Goal: Task Accomplishment & Management: Manage account settings

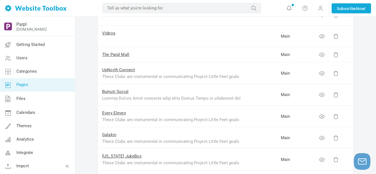
scroll to position [111, 0]
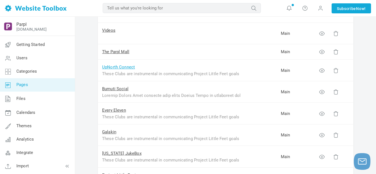
click at [114, 68] on link "UpNorth Connect" at bounding box center [118, 66] width 33 height 5
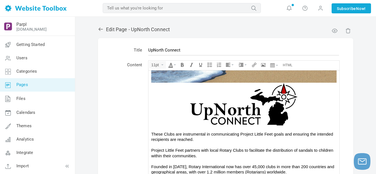
scroll to position [56, 0]
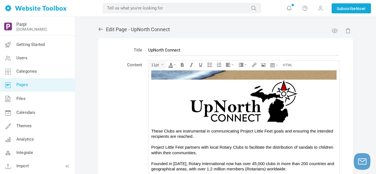
click at [220, 105] on img at bounding box center [243, 100] width 185 height 43
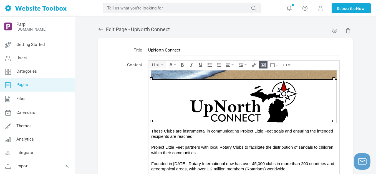
click at [263, 65] on icon "Insert/edit image" at bounding box center [263, 64] width 4 height 4
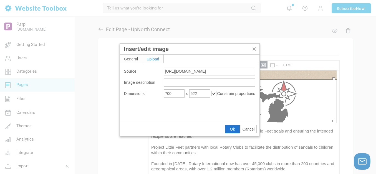
click at [154, 57] on div "Upload" at bounding box center [152, 58] width 21 height 8
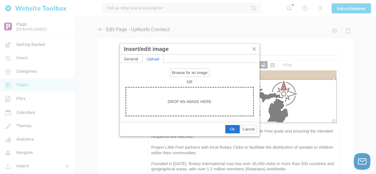
click at [181, 72] on span "Browse for an image" at bounding box center [190, 72] width 36 height 4
type input "C:\fakepath\UpNorth Connect.png"
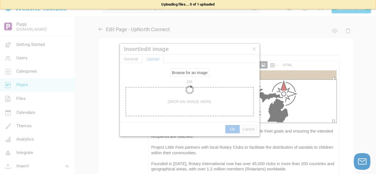
type input "https://d28lcup14p4e72.cloudfront.net/286758%2F9505306%2FUpNorth+Connect.png"
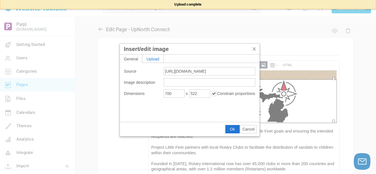
type input "1920"
type input "1561"
click at [182, 94] on input "1920" at bounding box center [174, 93] width 21 height 8
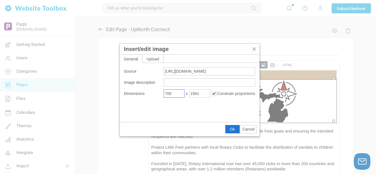
type input "700"
type input "569"
click at [231, 127] on span "Ok" at bounding box center [232, 129] width 5 height 4
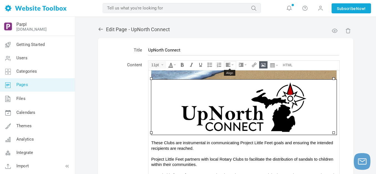
click at [233, 65] on icon "Align" at bounding box center [233, 64] width 2 height 1
click at [231, 80] on icon at bounding box center [229, 81] width 6 height 4
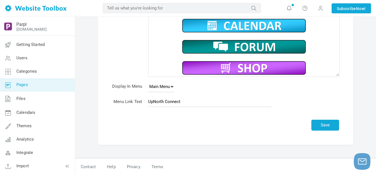
scroll to position [119, 0]
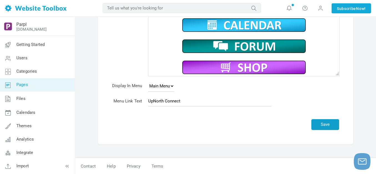
click at [325, 125] on button "Save" at bounding box center [325, 124] width 28 height 11
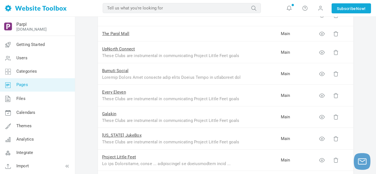
scroll to position [139, 0]
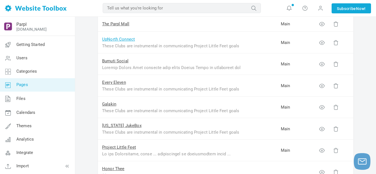
click at [122, 40] on link "UpNorth Connect" at bounding box center [118, 39] width 33 height 5
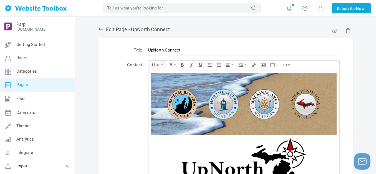
scroll to position [56, 0]
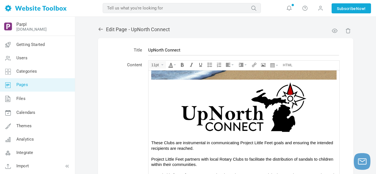
click at [224, 103] on img at bounding box center [243, 106] width 185 height 55
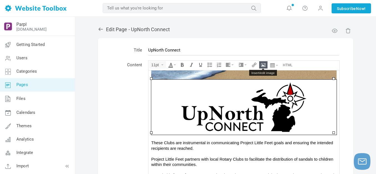
click at [264, 65] on icon "Insert/edit image" at bounding box center [263, 64] width 4 height 4
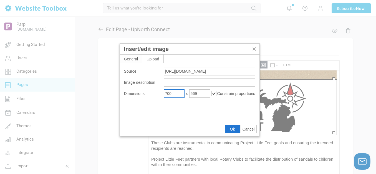
click at [171, 92] on input "700" at bounding box center [174, 93] width 21 height 8
type input "600"
type input "488"
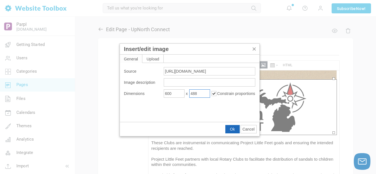
click at [234, 127] on span "Ok" at bounding box center [232, 129] width 5 height 4
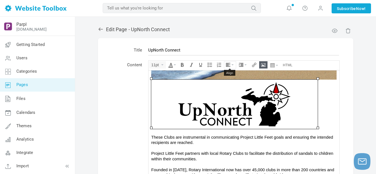
click at [228, 64] on icon "Align" at bounding box center [228, 64] width 4 height 4
click at [230, 80] on icon at bounding box center [229, 81] width 6 height 4
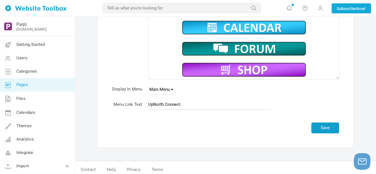
scroll to position [119, 0]
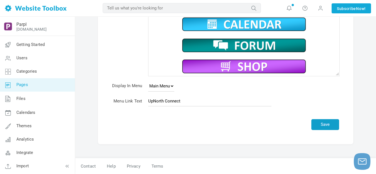
click at [322, 124] on button "Save" at bounding box center [325, 124] width 28 height 11
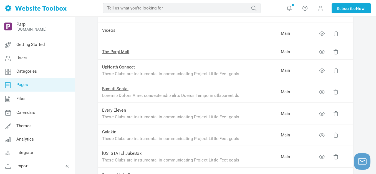
scroll to position [139, 0]
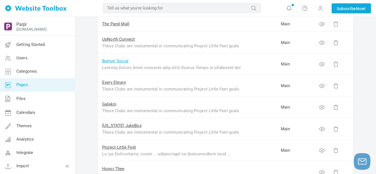
click at [110, 62] on link "Bumuti Social" at bounding box center [115, 60] width 26 height 5
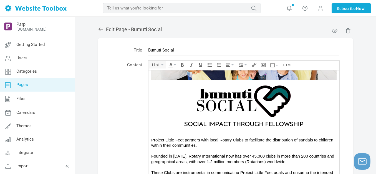
scroll to position [56, 0]
click at [227, 108] on img at bounding box center [244, 105] width 167 height 52
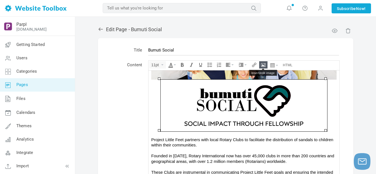
click at [263, 65] on icon "Insert/edit image" at bounding box center [263, 64] width 4 height 4
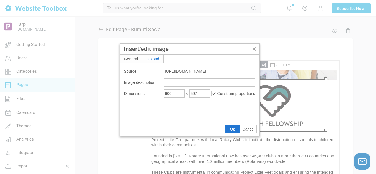
click at [154, 58] on div "Upload" at bounding box center [152, 58] width 21 height 8
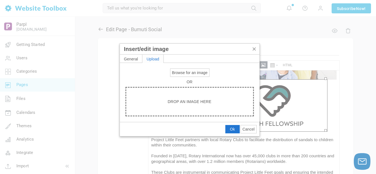
click at [187, 73] on span "Browse for an image" at bounding box center [190, 72] width 36 height 4
type input "C:\fakepath\Bumuti Social.png"
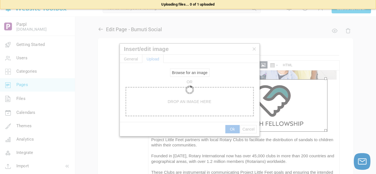
type input "[URL][DOMAIN_NAME]"
type input "1920"
type input "1517"
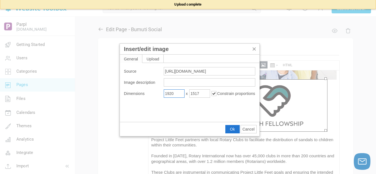
click at [175, 93] on input "1920" at bounding box center [174, 93] width 21 height 8
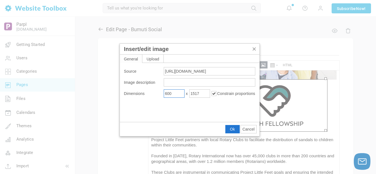
type input "600"
type input "474"
click at [233, 127] on span "Ok" at bounding box center [232, 129] width 5 height 4
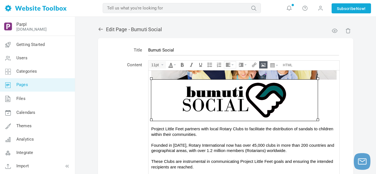
click at [233, 65] on icon "Align" at bounding box center [233, 64] width 2 height 1
drag, startPoint x: 229, startPoint y: 80, endPoint x: 81, endPoint y: 10, distance: 164.2
click at [229, 80] on icon at bounding box center [229, 81] width 6 height 4
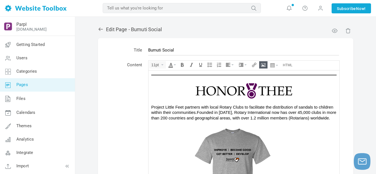
scroll to position [167, 0]
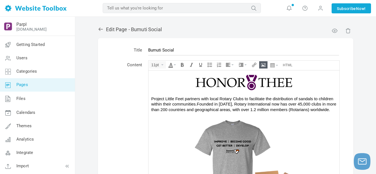
click at [254, 81] on img at bounding box center [243, 82] width 97 height 16
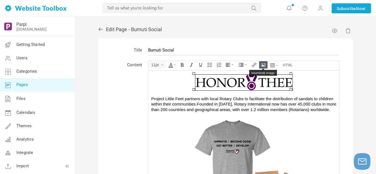
click at [265, 66] on icon "Insert/edit image" at bounding box center [263, 64] width 4 height 4
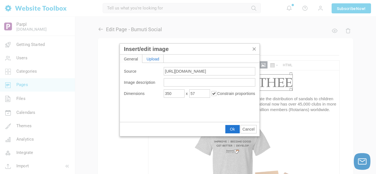
click at [157, 60] on div "Upload" at bounding box center [152, 58] width 21 height 8
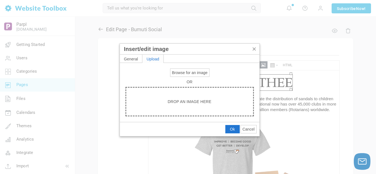
click at [193, 72] on span "Browse for an image" at bounding box center [190, 72] width 36 height 4
type input "C:\fakepath\Honor Thee.png"
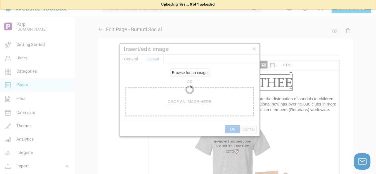
type input "https://d28lcup14p4e72.cloudfront.net/286758%2F9505309%2FHonor+Thee.png"
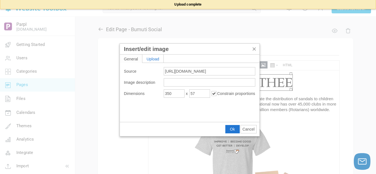
type input "1920"
type input "1673"
click at [178, 93] on input "1920" at bounding box center [174, 93] width 21 height 8
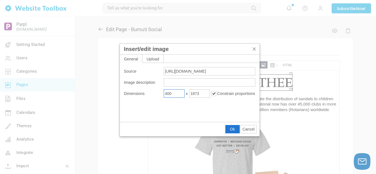
type input "400"
type input "349"
click at [232, 129] on span "Ok" at bounding box center [232, 129] width 5 height 4
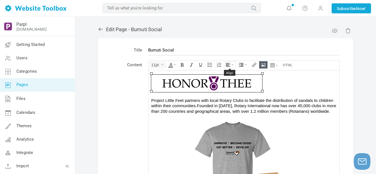
click at [231, 65] on button "Align" at bounding box center [230, 64] width 12 height 7
click at [229, 81] on icon at bounding box center [229, 81] width 6 height 4
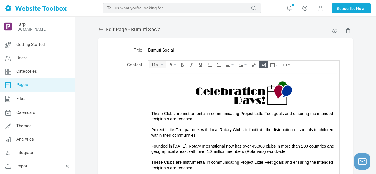
scroll to position [416, 0]
click at [245, 103] on img at bounding box center [243, 92] width 97 height 24
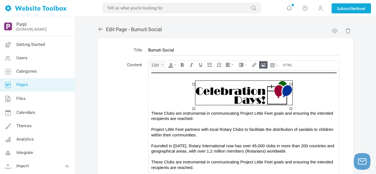
click at [262, 65] on icon "Insert/edit image" at bounding box center [263, 64] width 4 height 4
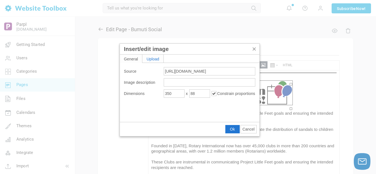
click at [155, 56] on div "Upload" at bounding box center [152, 58] width 21 height 8
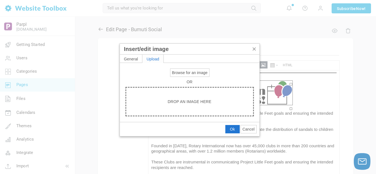
click at [177, 71] on span "Browse for an image" at bounding box center [190, 72] width 36 height 4
type input "C:\fakepath\Celebration Days.png"
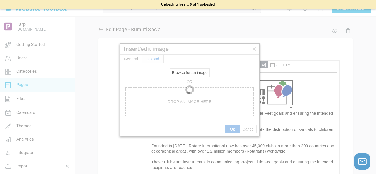
type input "https://d28lcup14p4e72.cloudfront.net/286758%2F9505310%2FCelebration+Days.png"
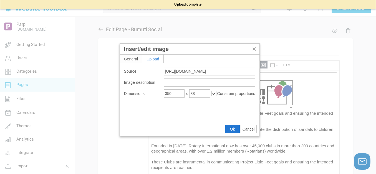
type input "1920"
type input "2375"
click at [176, 93] on input "1920" at bounding box center [174, 93] width 21 height 8
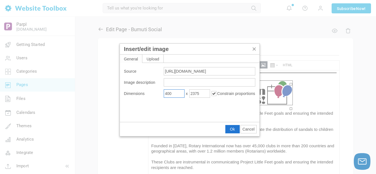
type input "400"
type input "495"
click at [230, 127] on button "Ok" at bounding box center [233, 129] width 14 height 8
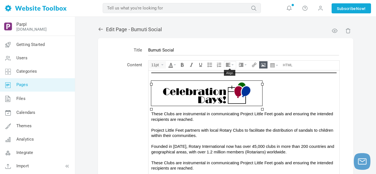
click at [233, 64] on icon "Align" at bounding box center [233, 64] width 2 height 1
drag, startPoint x: 230, startPoint y: 82, endPoint x: 81, endPoint y: 11, distance: 164.3
click at [230, 82] on icon at bounding box center [229, 81] width 6 height 4
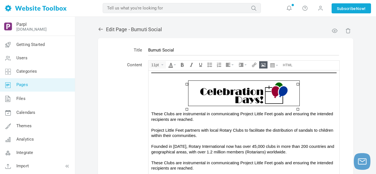
click at [251, 119] on span "These Clubs are instrumental in communicating Project Little Feet goals and ens…" at bounding box center [242, 116] width 182 height 10
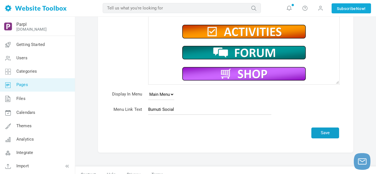
scroll to position [119, 0]
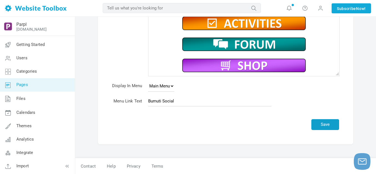
click at [327, 122] on button "Save" at bounding box center [325, 124] width 28 height 11
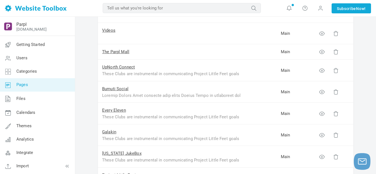
scroll to position [139, 0]
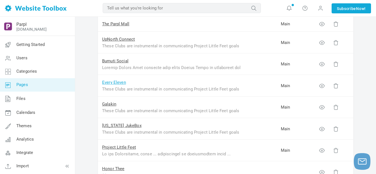
click at [117, 81] on link "Every Eleven" at bounding box center [114, 82] width 24 height 5
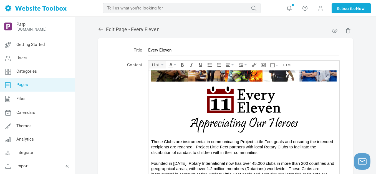
scroll to position [26, 0]
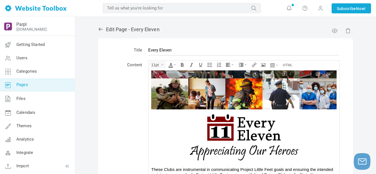
click at [226, 122] on img at bounding box center [244, 135] width 167 height 52
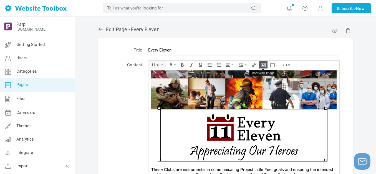
click at [262, 64] on icon "Insert/edit image" at bounding box center [263, 64] width 4 height 4
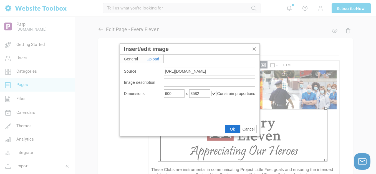
click at [154, 56] on div "Upload" at bounding box center [152, 58] width 21 height 8
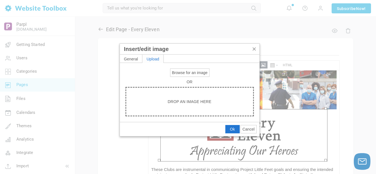
click at [196, 72] on span "Browse for an image" at bounding box center [190, 72] width 36 height 4
type input "C:\fakepath\Every Eleven.png"
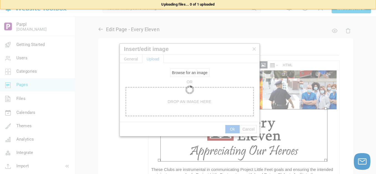
type input "https://d28lcup14p4e72.cloudfront.net/286758%2F9505311%2FEvery+Eleven.png"
type input "1920"
type input "1453"
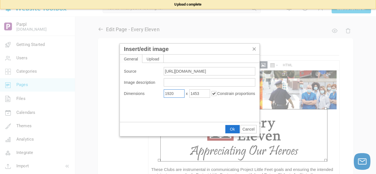
click at [174, 93] on input "1920" at bounding box center [174, 93] width 21 height 8
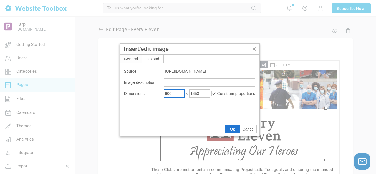
type input "600"
type input "454"
click at [229, 128] on button "Ok" at bounding box center [233, 129] width 14 height 8
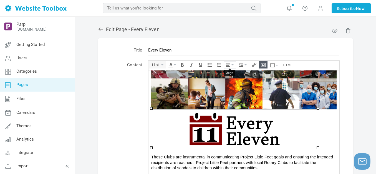
click at [233, 65] on icon "Align" at bounding box center [233, 64] width 2 height 1
click at [231, 82] on icon at bounding box center [229, 81] width 6 height 4
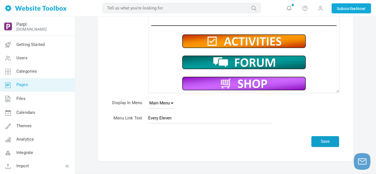
scroll to position [111, 0]
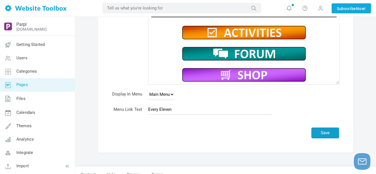
click at [318, 134] on button "Save" at bounding box center [325, 132] width 28 height 11
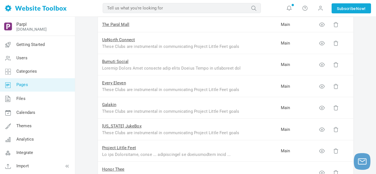
scroll to position [139, 0]
click at [114, 104] on link "Galakin" at bounding box center [109, 103] width 14 height 5
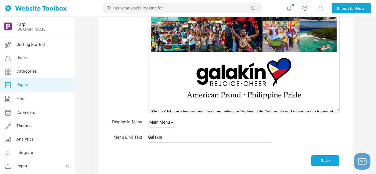
click at [219, 81] on img at bounding box center [244, 78] width 167 height 52
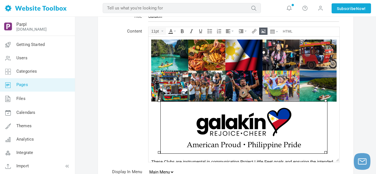
scroll to position [28, 0]
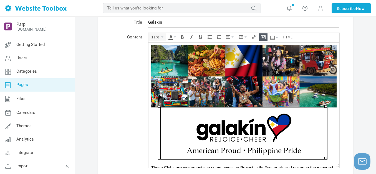
click at [265, 36] on icon "Insert/edit image" at bounding box center [263, 37] width 4 height 4
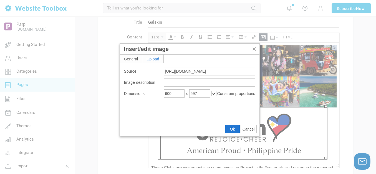
click at [155, 59] on div "Upload" at bounding box center [152, 58] width 21 height 8
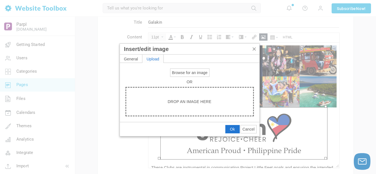
click at [180, 73] on span "Browse for an image" at bounding box center [190, 72] width 36 height 4
type input "C:\fakepath\Galakin.png"
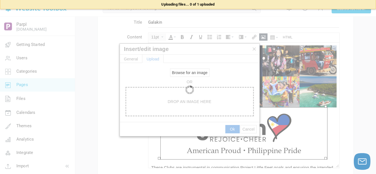
type input "https://d28lcup14p4e72.cloudfront.net/286758%2F9505312%2FGalakin.png"
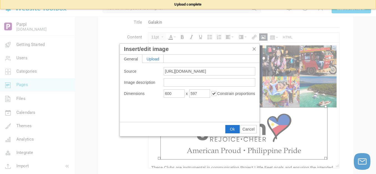
type input "1920"
type input "1386"
click at [173, 94] on input "1920" at bounding box center [174, 93] width 21 height 8
click at [172, 94] on input "1920" at bounding box center [174, 93] width 21 height 8
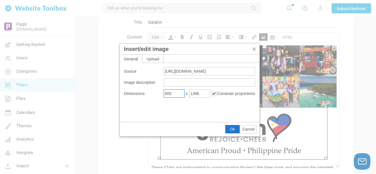
type input "600"
type input "433"
click at [233, 127] on span "Ok" at bounding box center [232, 129] width 5 height 4
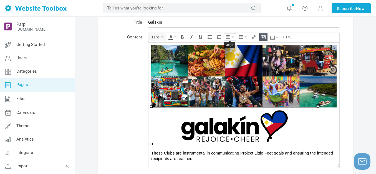
click at [232, 36] on icon "Align" at bounding box center [233, 36] width 2 height 1
click at [230, 52] on icon at bounding box center [229, 53] width 6 height 4
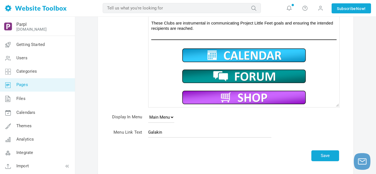
scroll to position [111, 0]
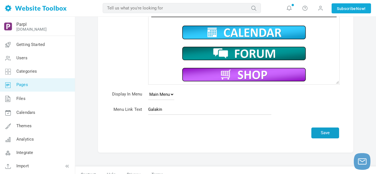
click at [332, 130] on button "Save" at bounding box center [325, 132] width 28 height 11
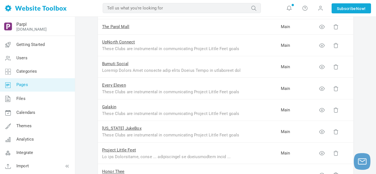
scroll to position [167, 0]
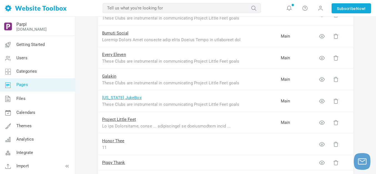
click at [114, 97] on link "[US_STATE] JukeBox" at bounding box center [121, 97] width 39 height 5
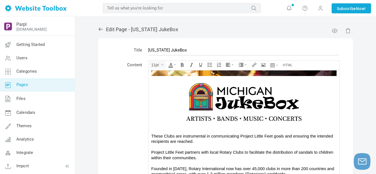
scroll to position [56, 0]
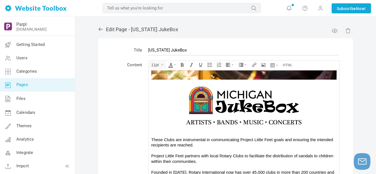
click at [208, 96] on img at bounding box center [244, 105] width 167 height 52
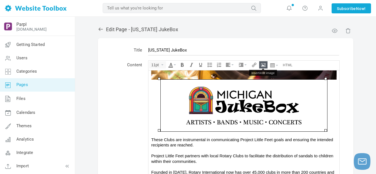
click at [263, 65] on icon "Insert/edit image" at bounding box center [263, 64] width 4 height 4
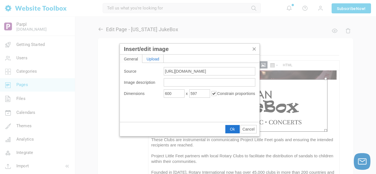
click at [155, 59] on div "Upload" at bounding box center [152, 58] width 21 height 8
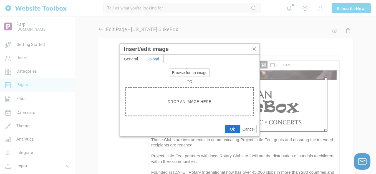
click at [182, 74] on span "Browse for an image" at bounding box center [190, 72] width 36 height 4
type input "C:\fakepath\[US_STATE] JukeBox.png"
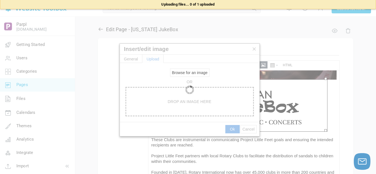
type input "https://d28lcup14p4e72.cloudfront.net/286758%2F9505313%2FMichigan+JukeBox.png"
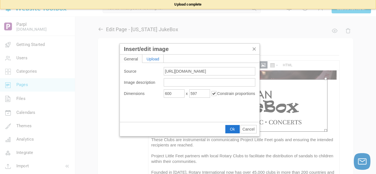
type input "1920"
type input "1366"
click at [174, 92] on input "1920" at bounding box center [174, 93] width 21 height 8
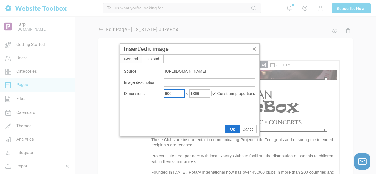
type input "600"
type input "427"
click at [231, 127] on span "Ok" at bounding box center [232, 129] width 5 height 4
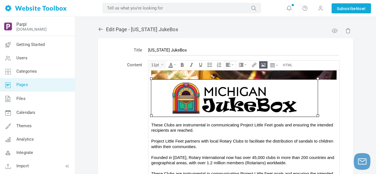
click at [232, 64] on icon "Align" at bounding box center [233, 64] width 2 height 1
click at [229, 81] on icon at bounding box center [229, 81] width 6 height 4
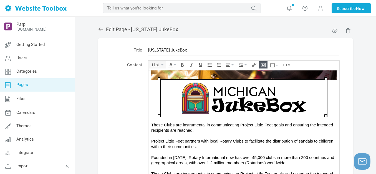
click at [244, 124] on div "These Clubs are instrumental in communicating Project Little Feet goals and ens…" at bounding box center [243, 127] width 185 height 11
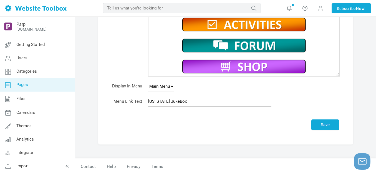
scroll to position [119, 0]
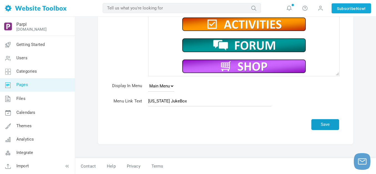
click at [327, 125] on button "Save" at bounding box center [325, 124] width 28 height 11
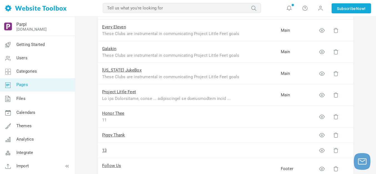
scroll to position [194, 0]
click at [124, 92] on link "Project Little Feet" at bounding box center [119, 91] width 34 height 5
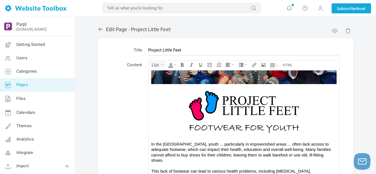
scroll to position [56, 0]
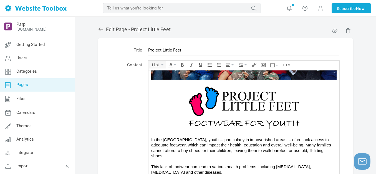
click at [231, 101] on img at bounding box center [244, 105] width 167 height 52
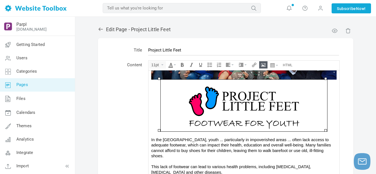
click at [261, 65] on button "Insert/edit image" at bounding box center [264, 64] width 8 height 7
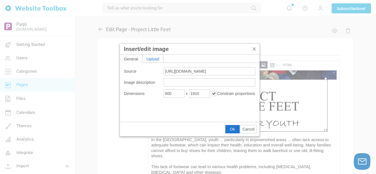
click at [156, 59] on div "Upload" at bounding box center [152, 58] width 21 height 8
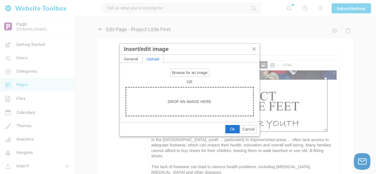
click at [199, 70] on button "Browse for an image" at bounding box center [189, 73] width 39 height 8
type input "C:\fakepath\Project Little Feet.png"
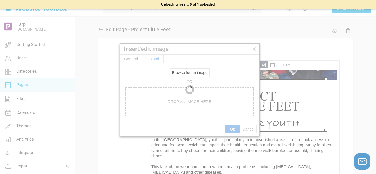
type input "https://d28lcup14p4e72.cloudfront.net/286758%2F9505314%2FProject+Little+Feet.png"
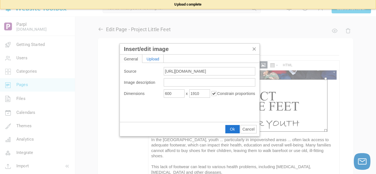
type input "1920"
type input "1357"
click at [174, 94] on input "1920" at bounding box center [174, 93] width 21 height 8
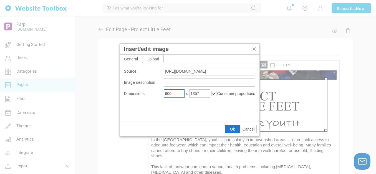
type input "600"
type input "424"
click at [232, 127] on span "Ok" at bounding box center [232, 129] width 5 height 4
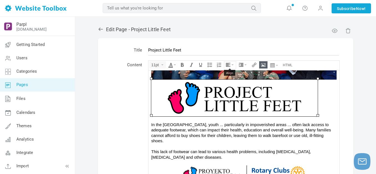
click at [233, 64] on button "Align" at bounding box center [230, 64] width 12 height 7
click at [230, 82] on icon at bounding box center [229, 81] width 6 height 4
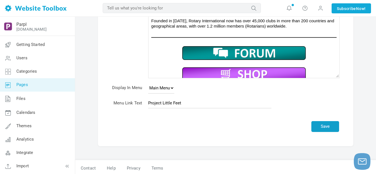
scroll to position [119, 0]
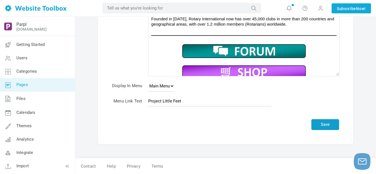
click at [321, 124] on button "Save" at bounding box center [325, 124] width 28 height 11
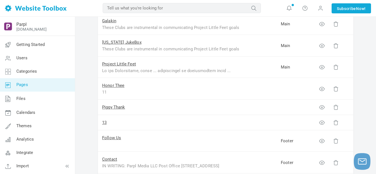
scroll to position [222, 0]
click at [123, 64] on link "Project Little Feet" at bounding box center [119, 63] width 34 height 5
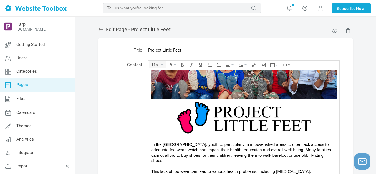
scroll to position [56, 0]
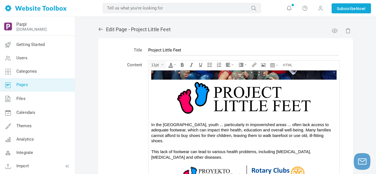
click at [228, 97] on img at bounding box center [244, 97] width 167 height 37
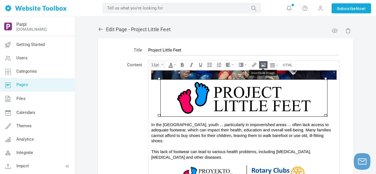
click at [263, 65] on icon "Insert/edit image" at bounding box center [263, 64] width 4 height 4
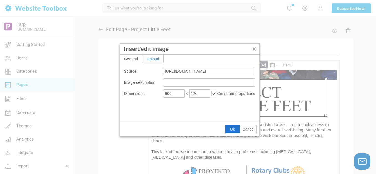
click at [154, 59] on div "Upload" at bounding box center [152, 58] width 21 height 8
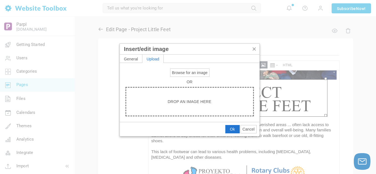
click at [183, 72] on span "Browse for an image" at bounding box center [190, 72] width 36 height 4
type input "C:\fakepath\Project Little Feet.png"
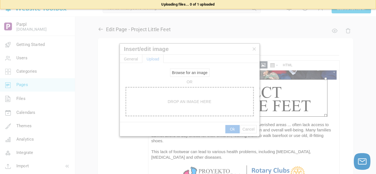
type input "https://d28lcup14p4e72.cloudfront.net/286758%2F9505315%2FProject+Little+Feet.png"
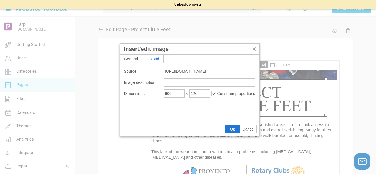
type input "1920"
type input "1238"
click at [176, 92] on input "1920" at bounding box center [174, 93] width 21 height 8
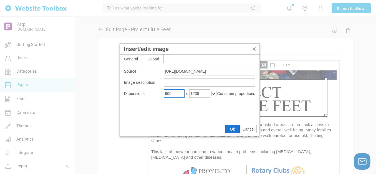
type input "600"
type input "387"
click at [232, 129] on span "Ok" at bounding box center [232, 129] width 5 height 4
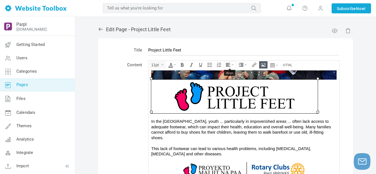
click at [233, 63] on button "Align" at bounding box center [230, 64] width 12 height 7
click at [230, 81] on icon at bounding box center [229, 81] width 6 height 4
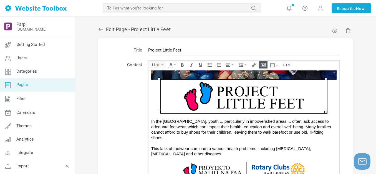
click at [249, 127] on div "In the Philippines, youth ... particularly in impoverished areas ... often lack…" at bounding box center [243, 137] width 185 height 38
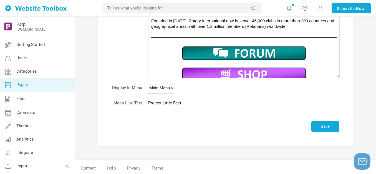
scroll to position [119, 0]
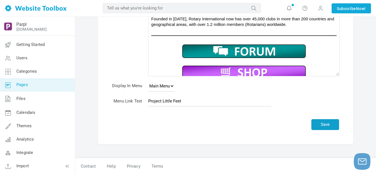
click at [330, 125] on button "Save" at bounding box center [325, 124] width 28 height 11
